Goal: Task Accomplishment & Management: Manage account settings

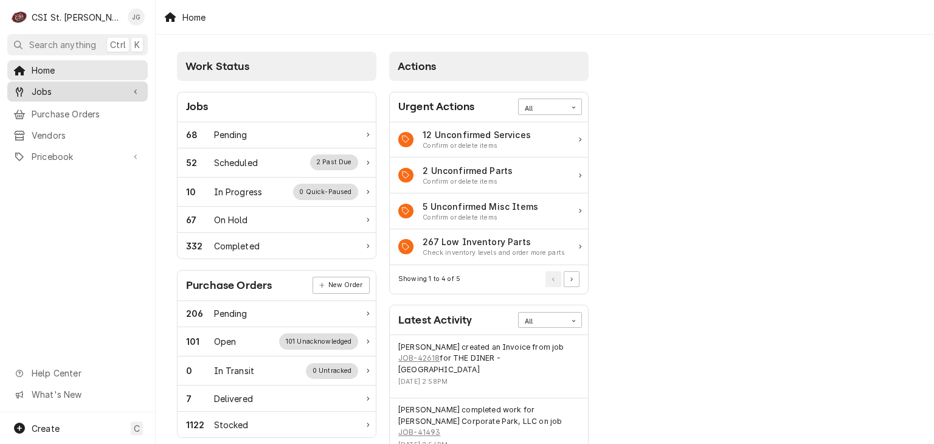
click at [43, 87] on span "Jobs" at bounding box center [78, 91] width 92 height 13
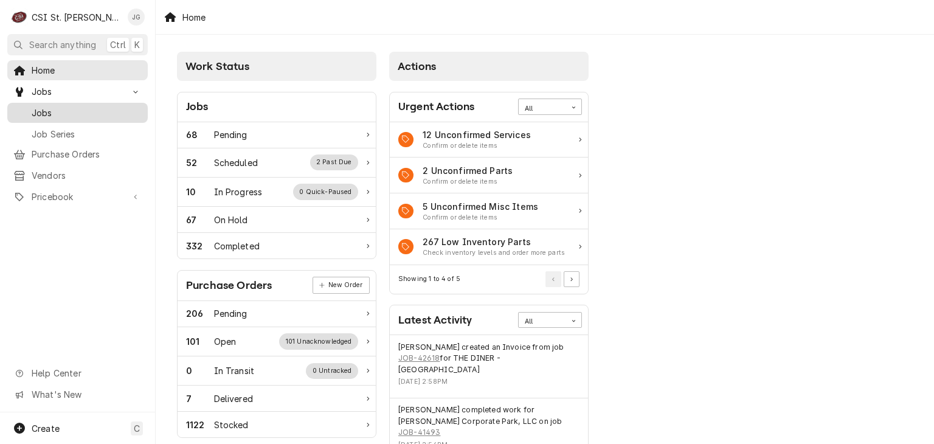
click at [49, 112] on span "Jobs" at bounding box center [87, 112] width 110 height 13
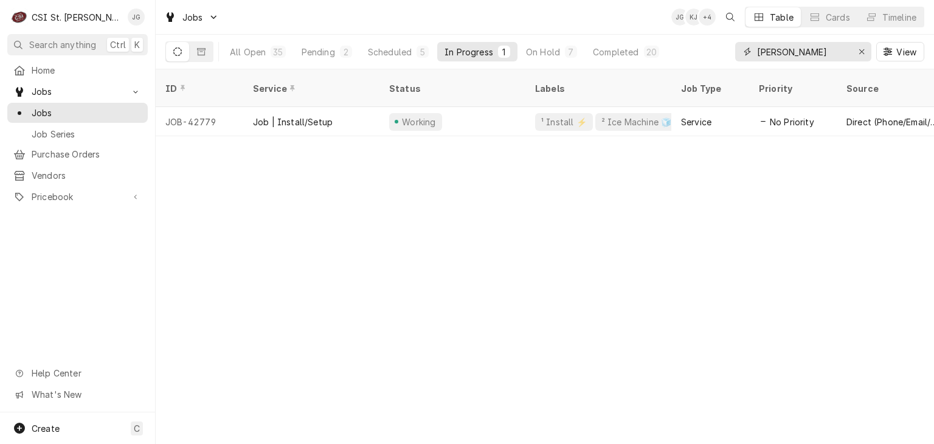
drag, startPoint x: 775, startPoint y: 52, endPoint x: 750, endPoint y: 52, distance: 24.9
click at [750, 52] on div "jeff" at bounding box center [803, 51] width 136 height 19
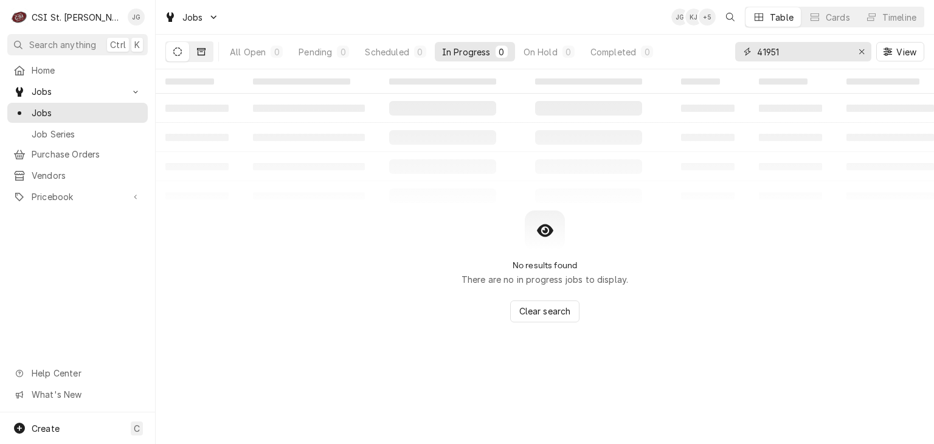
type input "41951"
click at [203, 54] on icon "Dynamic Content Wrapper" at bounding box center [201, 51] width 9 height 7
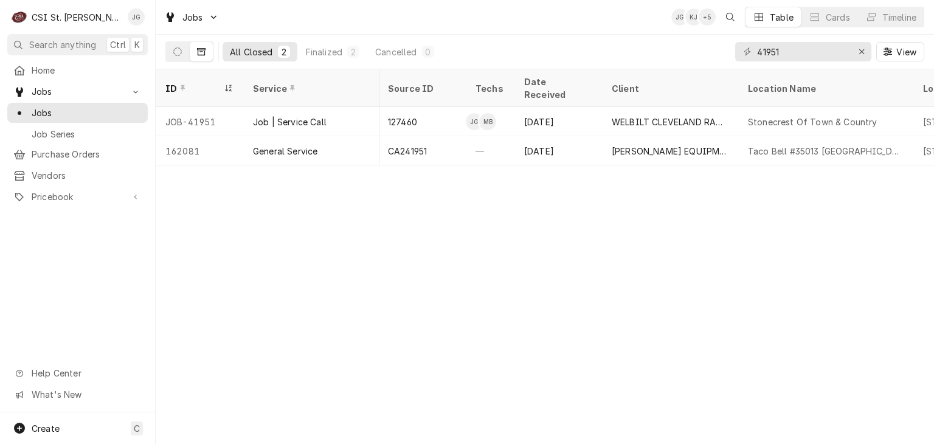
scroll to position [0, 517]
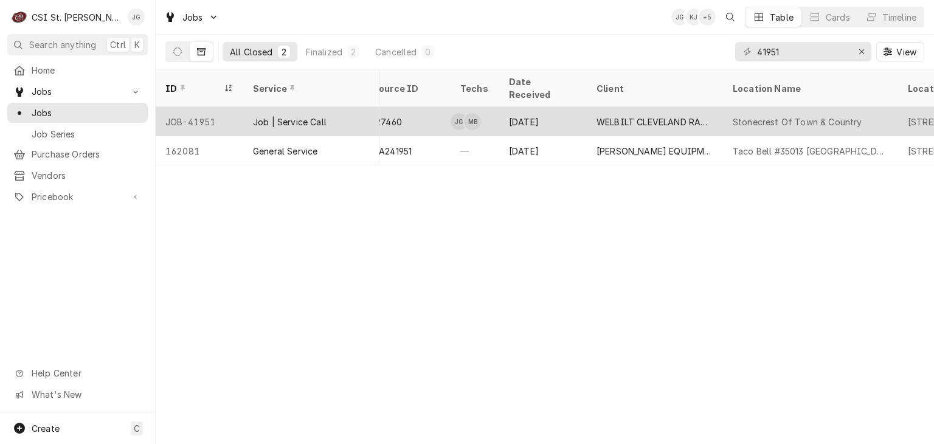
click at [660, 116] on div "WELBILT CLEVELAND RANGE" at bounding box center [655, 122] width 117 height 13
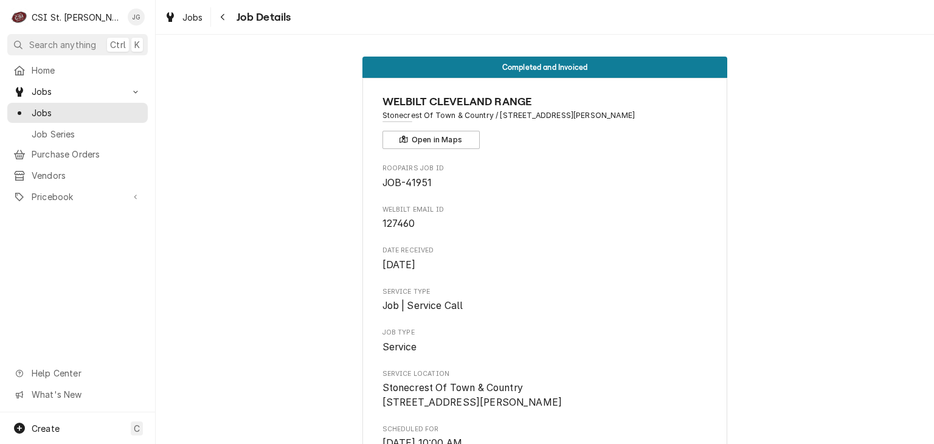
click at [429, 300] on span "Job | Service Call" at bounding box center [422, 306] width 81 height 12
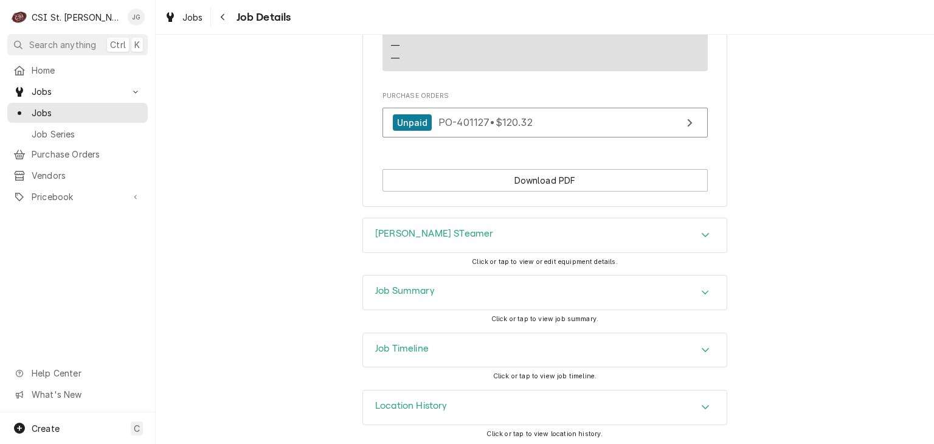
scroll to position [1152, 0]
click at [701, 234] on icon "Accordion Header" at bounding box center [705, 234] width 9 height 10
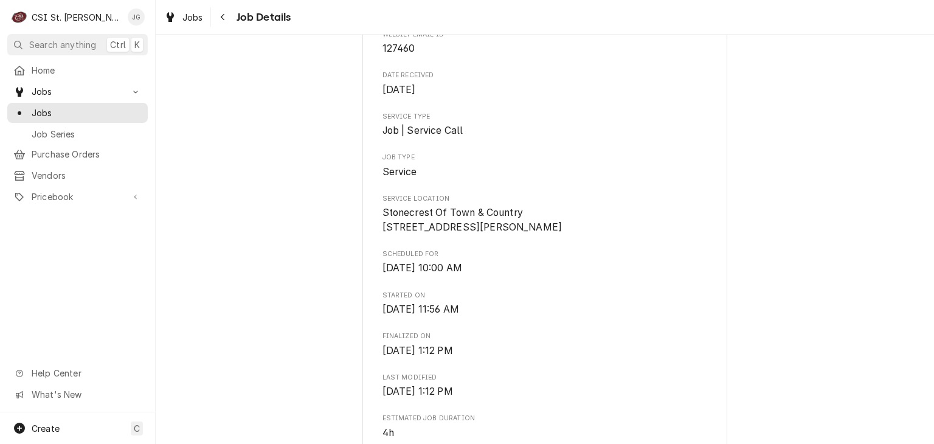
scroll to position [0, 0]
